Goal: Navigation & Orientation: Understand site structure

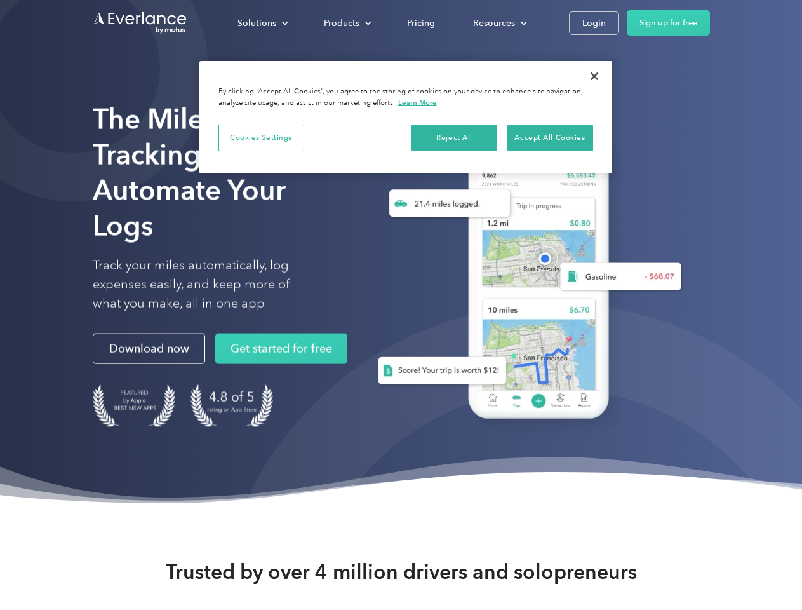
click at [262, 23] on div "Solutions" at bounding box center [257, 23] width 39 height 16
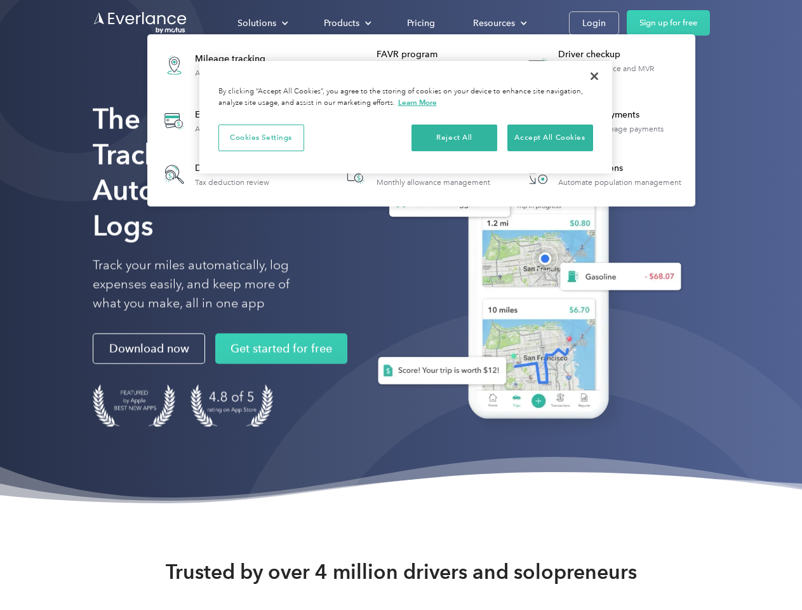
click at [346, 23] on div "Products" at bounding box center [342, 23] width 36 height 16
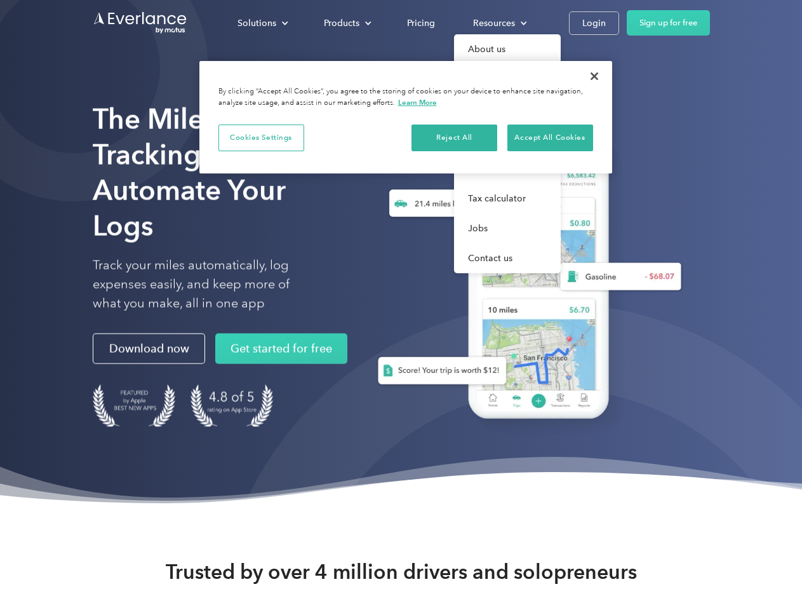
click at [499, 23] on div "Resources" at bounding box center [494, 23] width 42 height 16
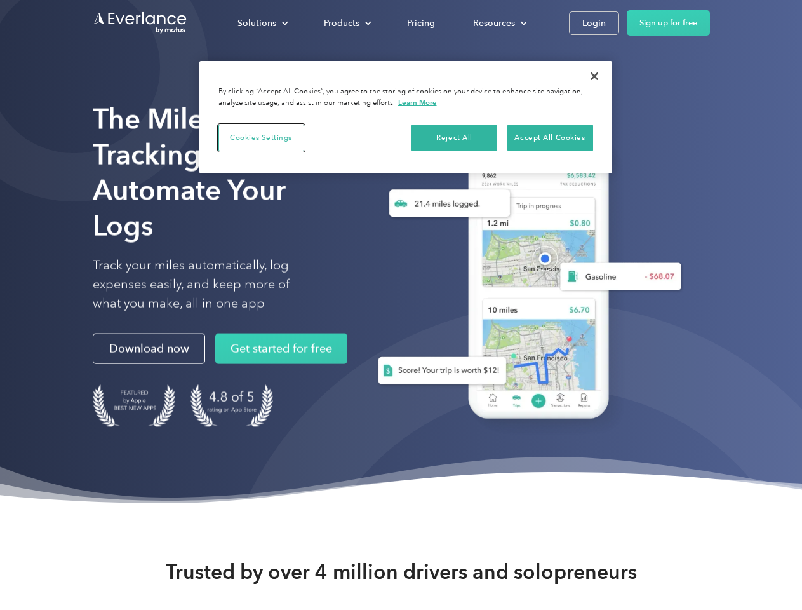
click at [261, 137] on button "Cookies Settings" at bounding box center [262, 137] width 86 height 27
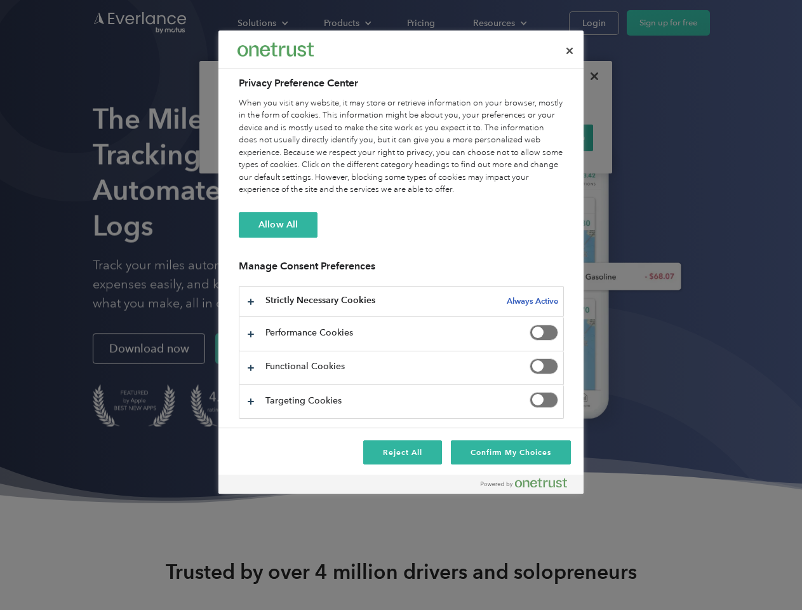
click at [455, 137] on div "When you visit any website, it may store or retrieve information on your browse…" at bounding box center [401, 146] width 325 height 99
click at [550, 137] on div "When you visit any website, it may store or retrieve information on your browse…" at bounding box center [401, 146] width 325 height 99
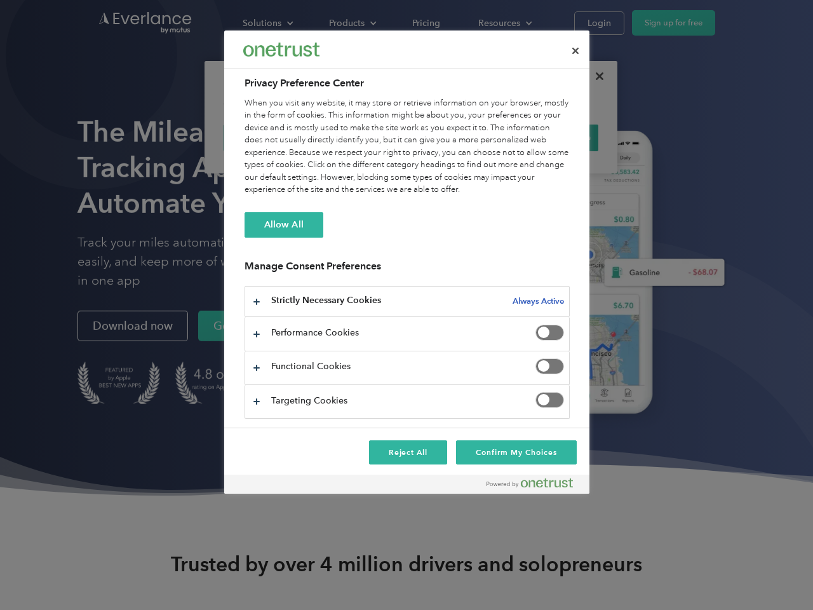
click at [595, 76] on div at bounding box center [406, 305] width 813 height 610
